Goal: Information Seeking & Learning: Learn about a topic

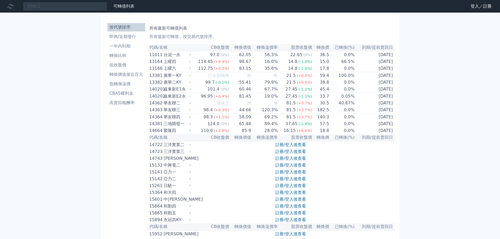
click at [56, 6] on input "69821" at bounding box center [65, 6] width 84 height 9
click at [47, 7] on div "69821" at bounding box center [65, 6] width 84 height 9
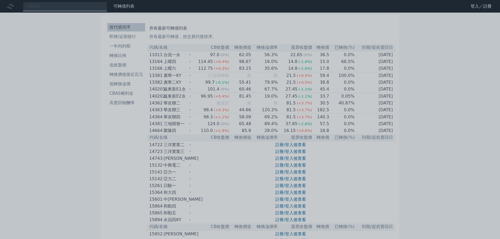
click at [41, 6] on div at bounding box center [250, 119] width 500 height 239
click at [76, 7] on div "69821" at bounding box center [65, 6] width 84 height 9
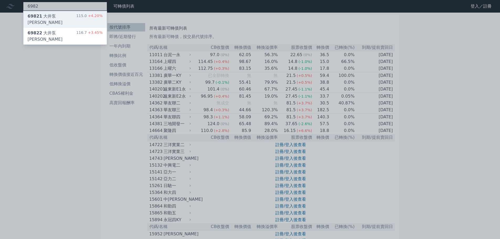
type input "6982"
click at [71, 17] on div "69821 大井泵浦一 115.0 +4.20%" at bounding box center [64, 19] width 83 height 17
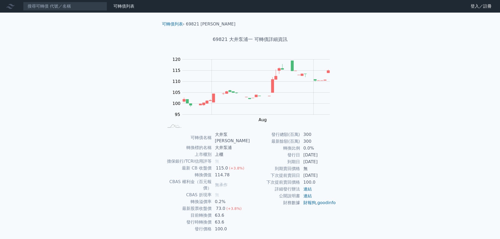
click at [477, 109] on div "可轉債列表 財務數據 可轉債列表 財務數據 登入／註冊 登入／註冊 可轉債列表 › 69821 大井泵[PERSON_NAME] 69821 大井泵浦一 可轉…" at bounding box center [250, 128] width 500 height 256
